Goal: Ask a question

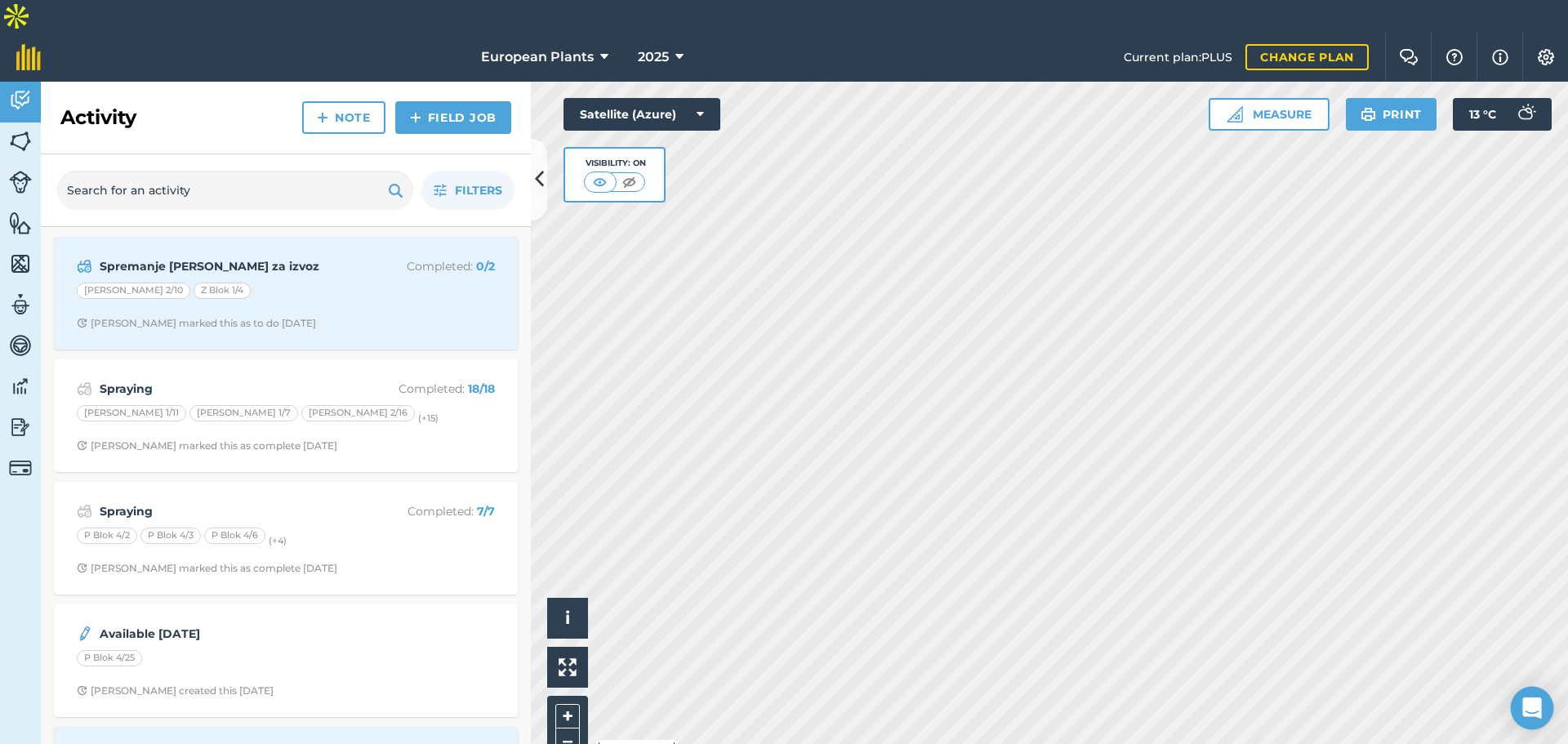
click at [1529, 724] on div "Open Intercom Messenger" at bounding box center [1532, 709] width 44 height 44
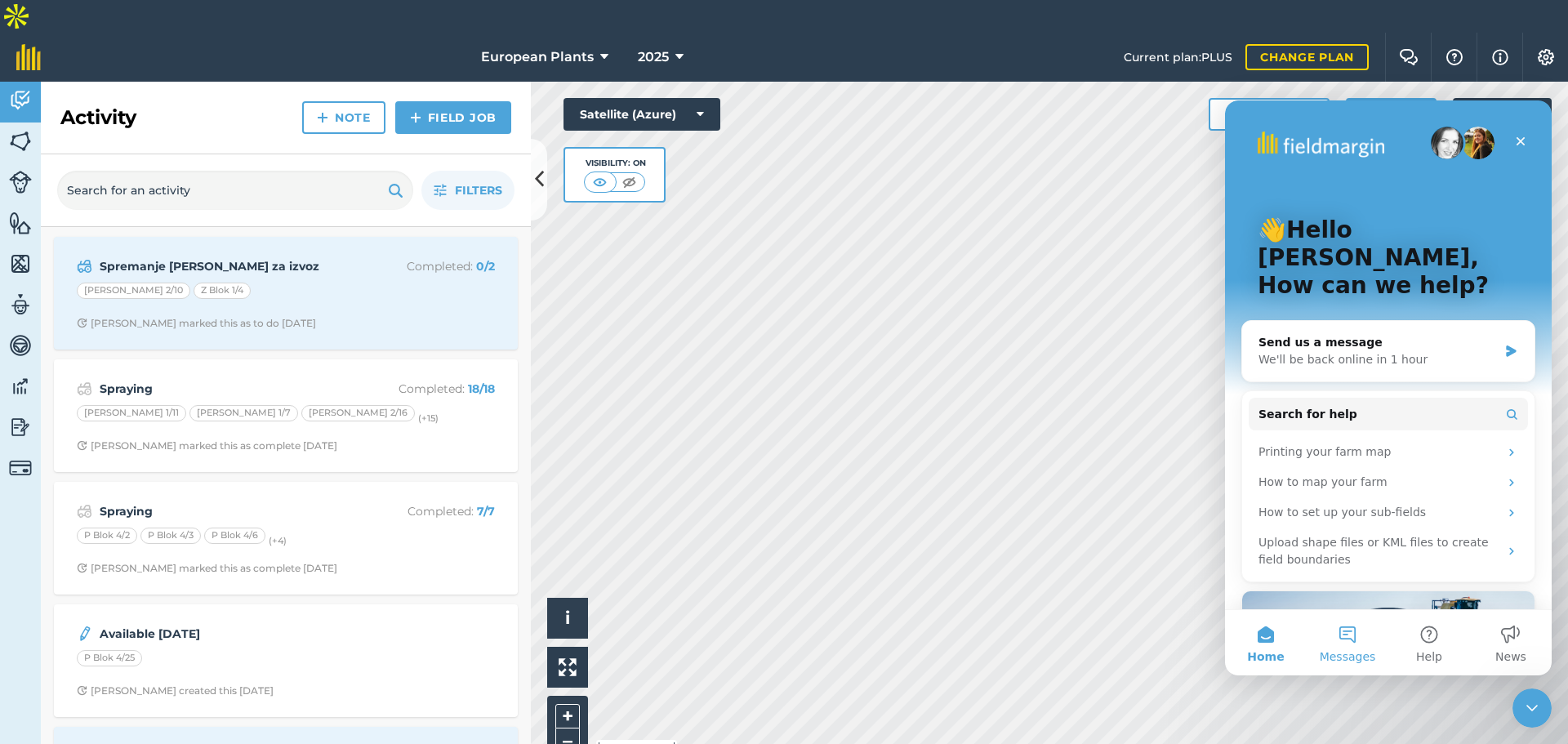
click at [1355, 636] on button "Messages" at bounding box center [1347, 643] width 81 height 65
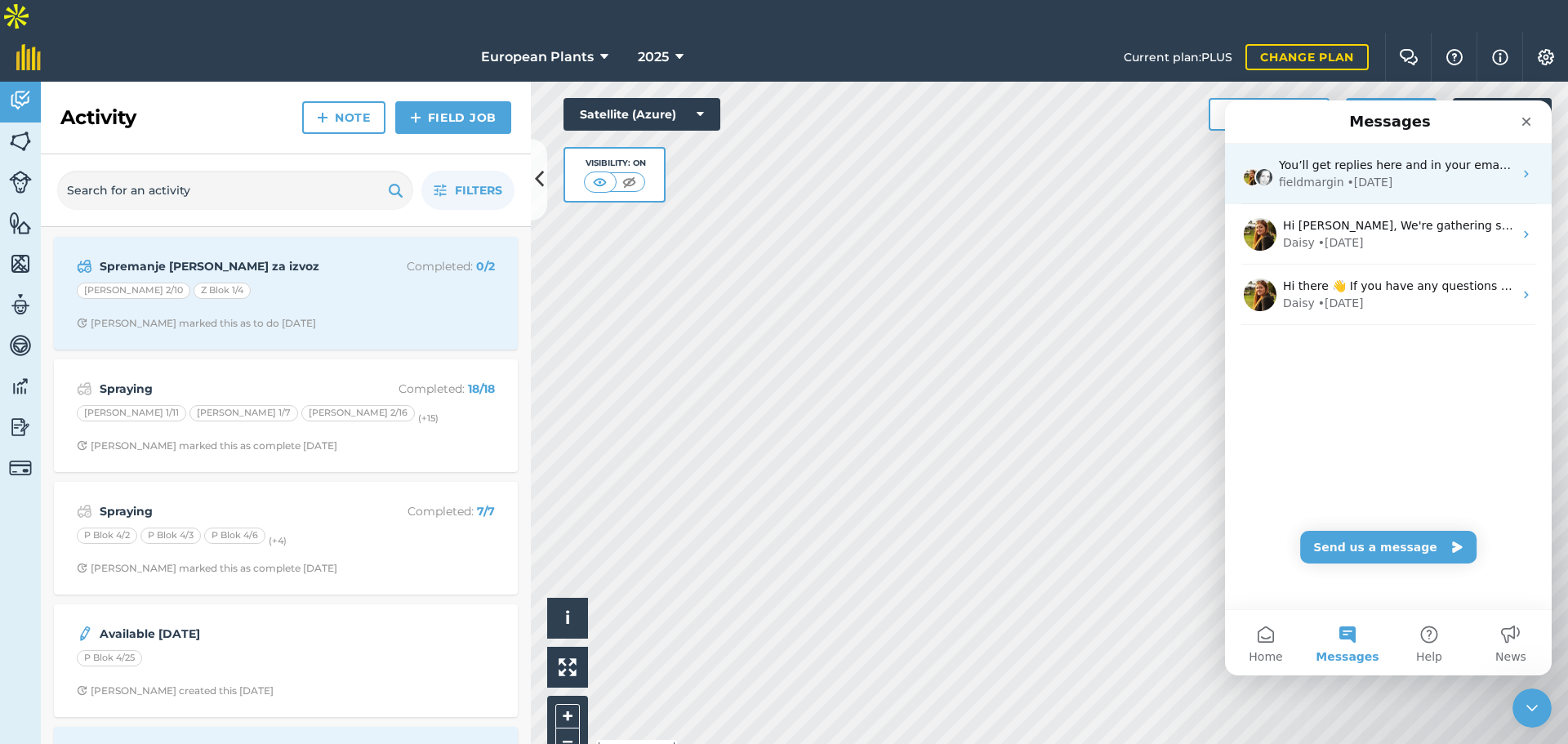
click at [1414, 194] on div "You’ll get replies here and in your email: ✉️ [PERSON_NAME][EMAIL_ADDRESS][PERS…" at bounding box center [1388, 174] width 326 height 61
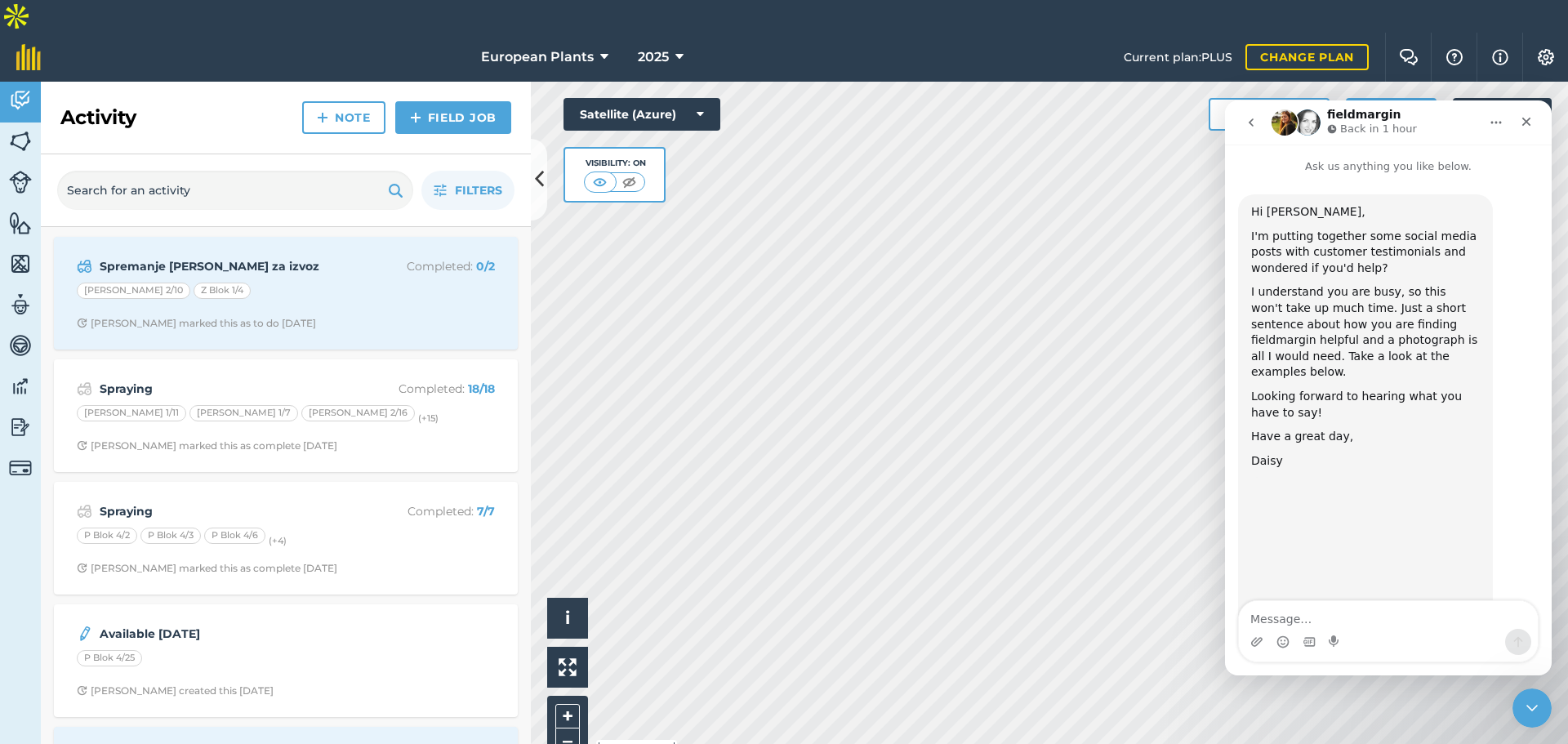
scroll to position [1554, 0]
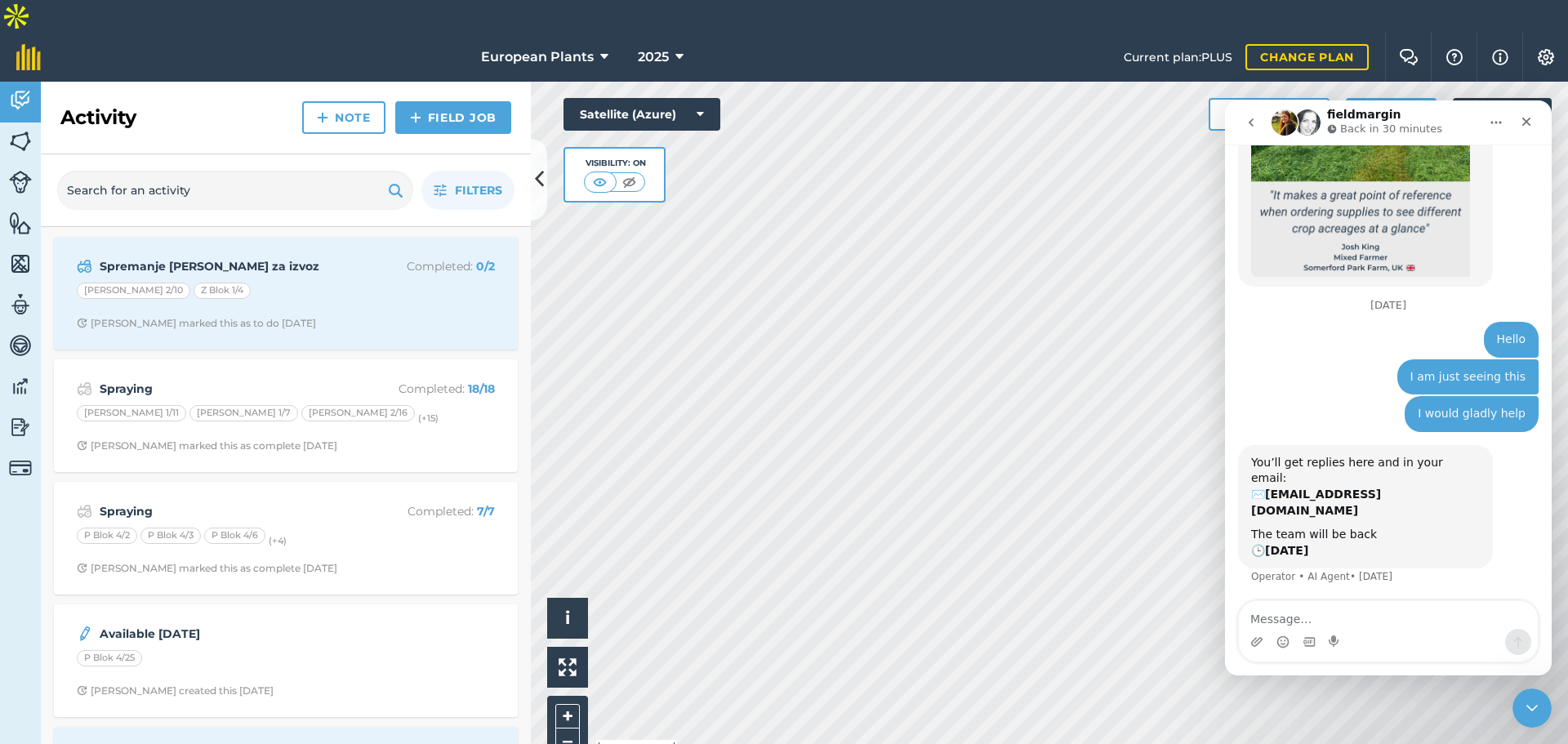
click at [1256, 129] on button "go back" at bounding box center [1251, 123] width 31 height 31
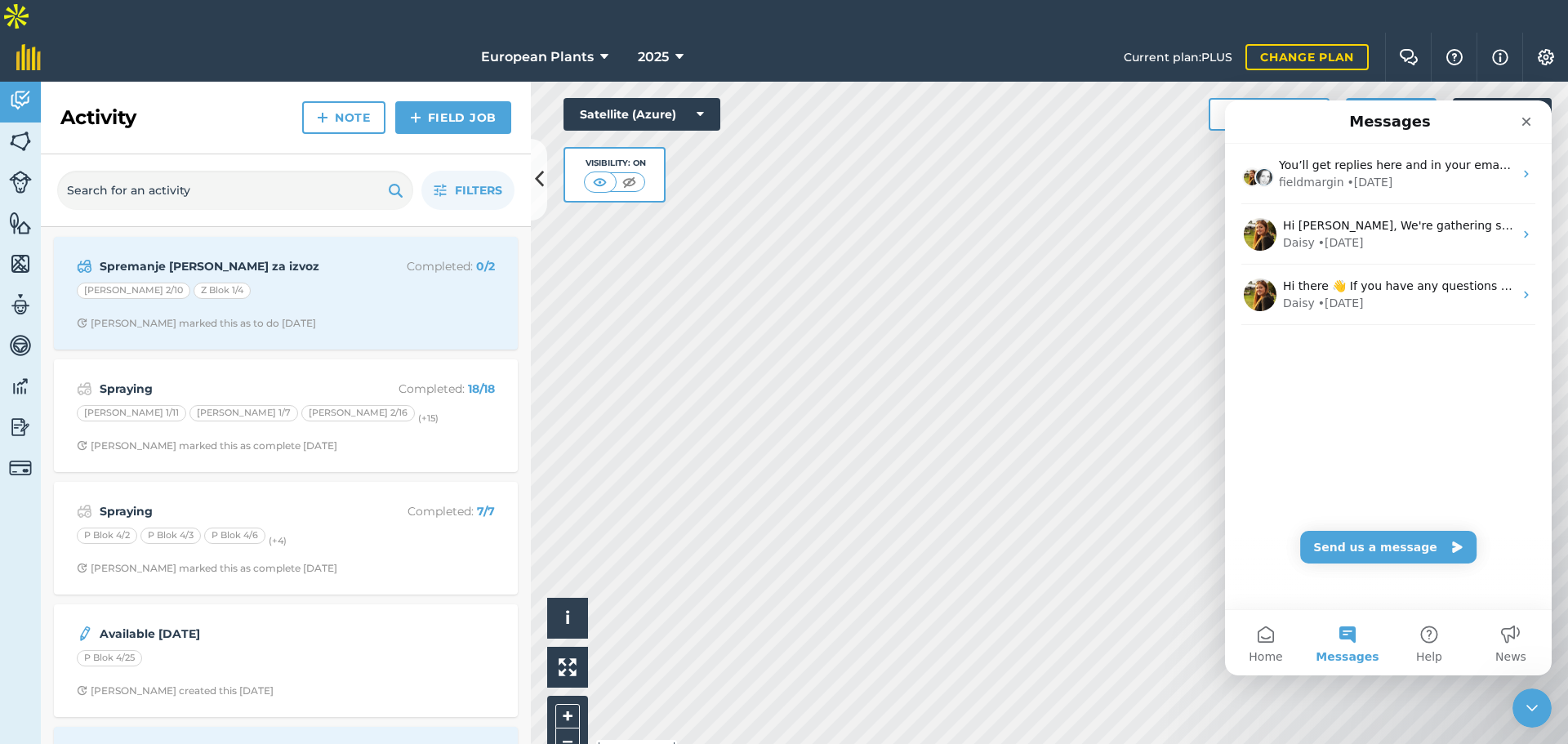
scroll to position [0, 0]
click at [1419, 546] on button "Send us a message" at bounding box center [1388, 547] width 177 height 33
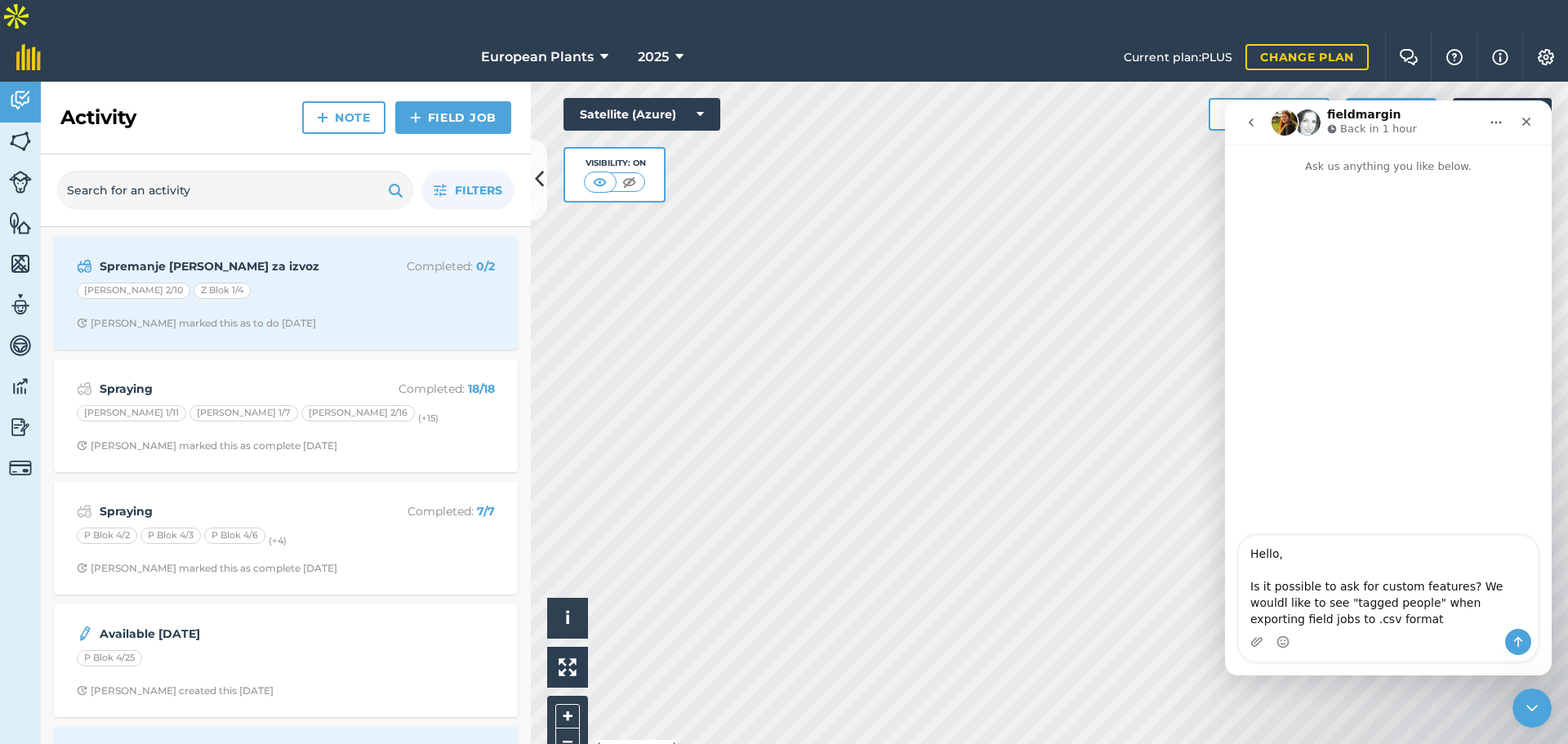
click at [1493, 589] on textarea "Hello, Is it possible to ask for custom features? We wouldl like to see "tagged…" at bounding box center [1388, 582] width 299 height 93
click at [1499, 589] on textarea "Hello, Is it possible to ask for custom features? We wouldl like to see "tagged…" at bounding box center [1388, 582] width 299 height 93
type textarea "Hello, Is it possible to ask for custom features? We would like to see "tagged …"
click at [1517, 647] on icon "Send a message…" at bounding box center [1517, 641] width 13 height 13
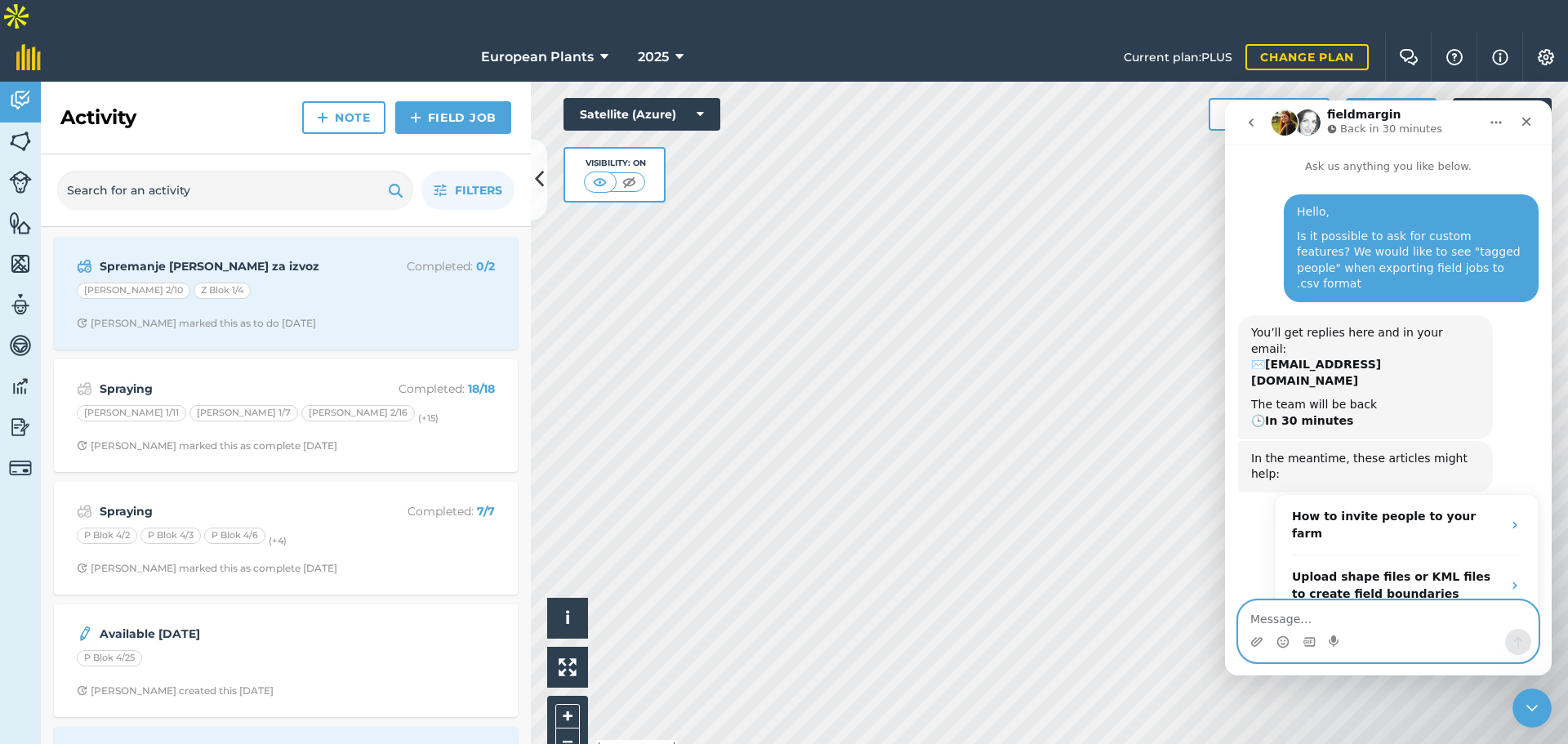
scroll to position [81, 0]
